Goal: Download file/media

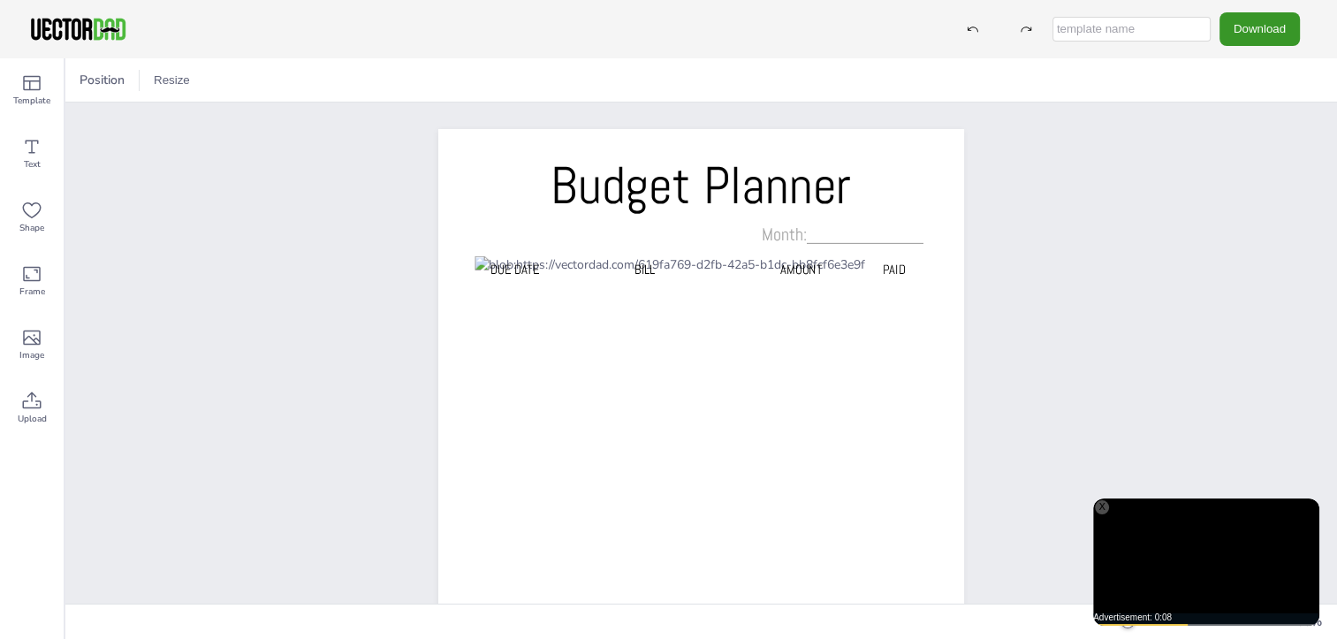
click at [1278, 26] on button "Download" at bounding box center [1259, 28] width 80 height 33
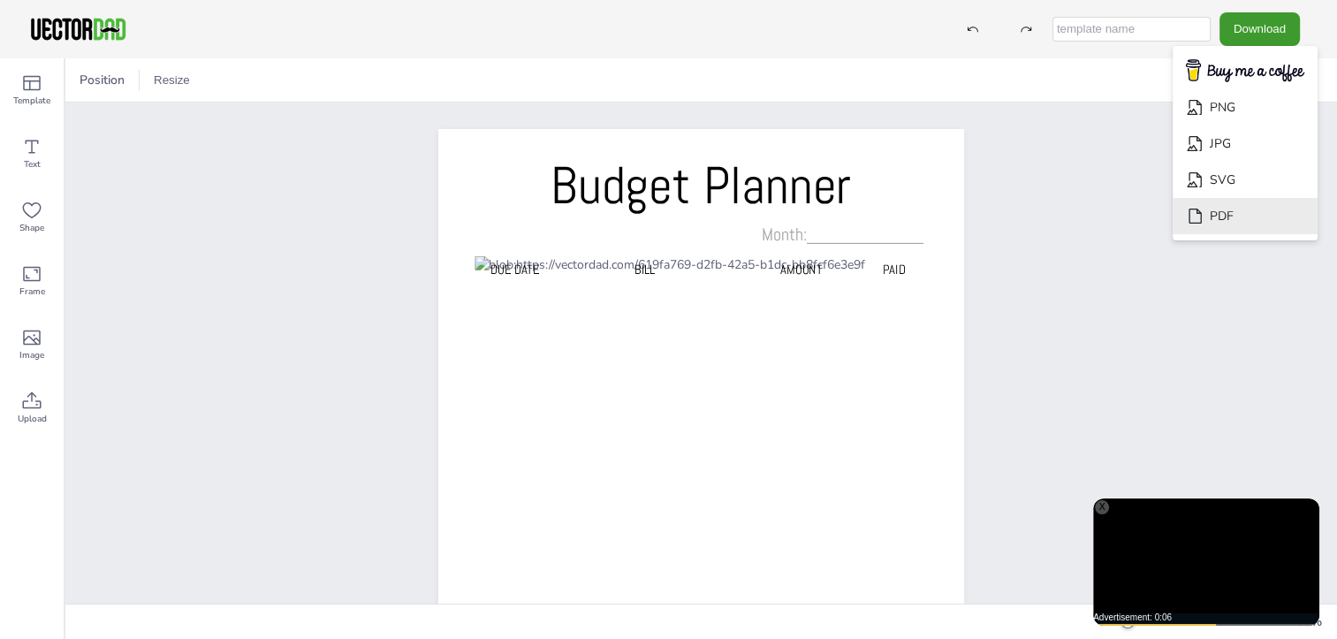
click at [1247, 214] on li "PDF" at bounding box center [1244, 216] width 145 height 36
